Goal: Transaction & Acquisition: Purchase product/service

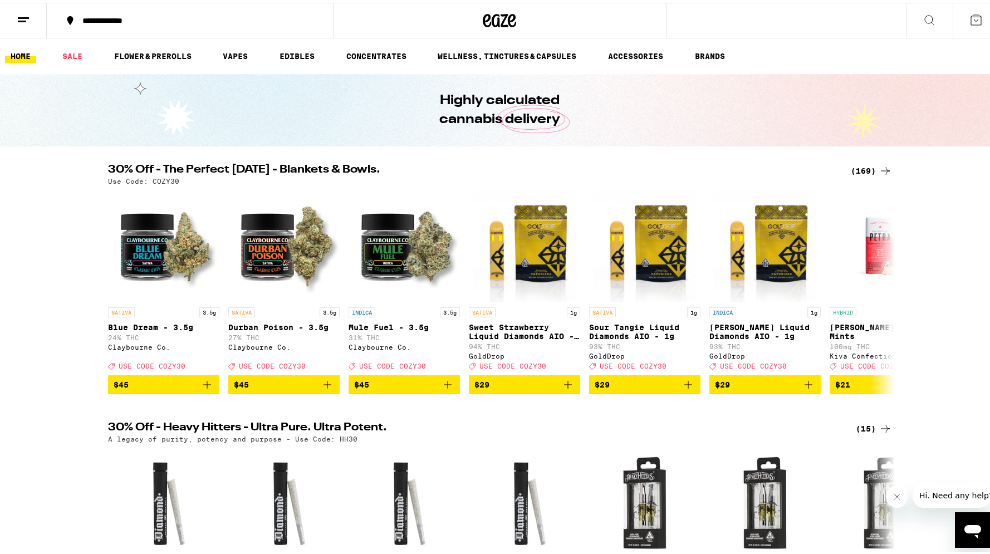
click at [864, 165] on div "(169)" at bounding box center [871, 167] width 41 height 13
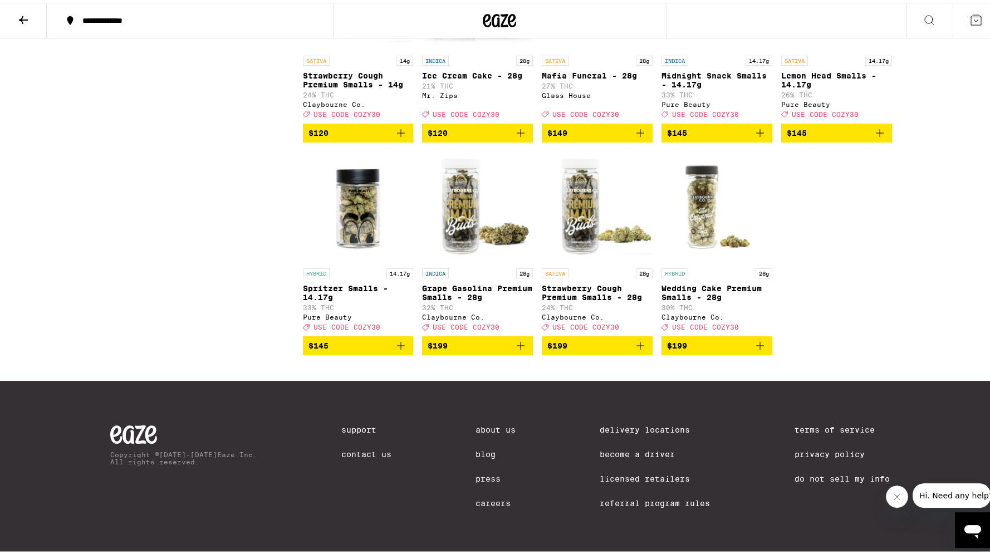
scroll to position [7295, 0]
